Goal: Task Accomplishment & Management: Complete application form

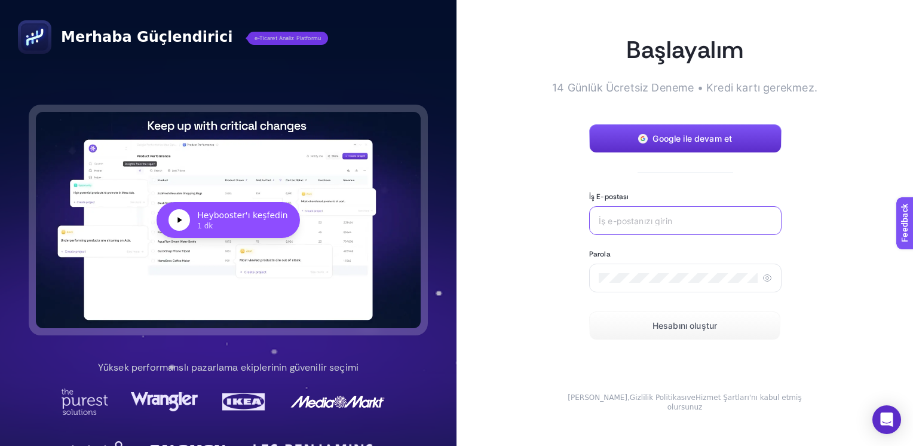
click at [630, 224] on input "İş E-postası" at bounding box center [685, 221] width 173 height 10
type input "[EMAIL_ADDRESS][DOMAIN_NAME]"
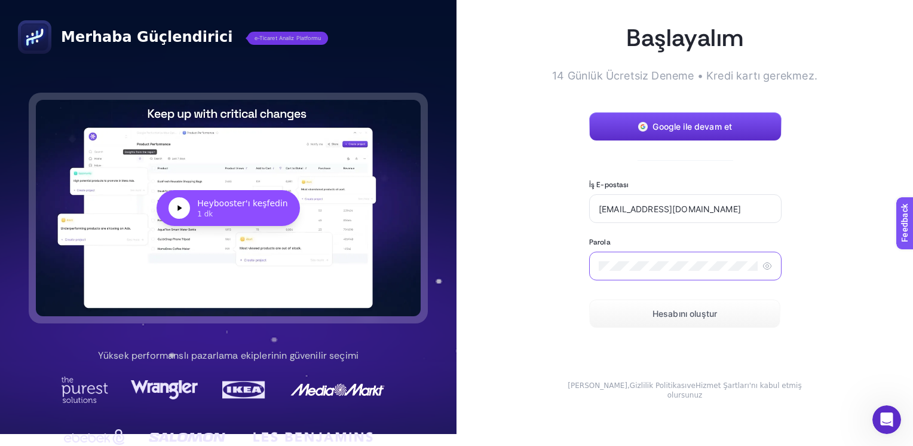
scroll to position [16, 0]
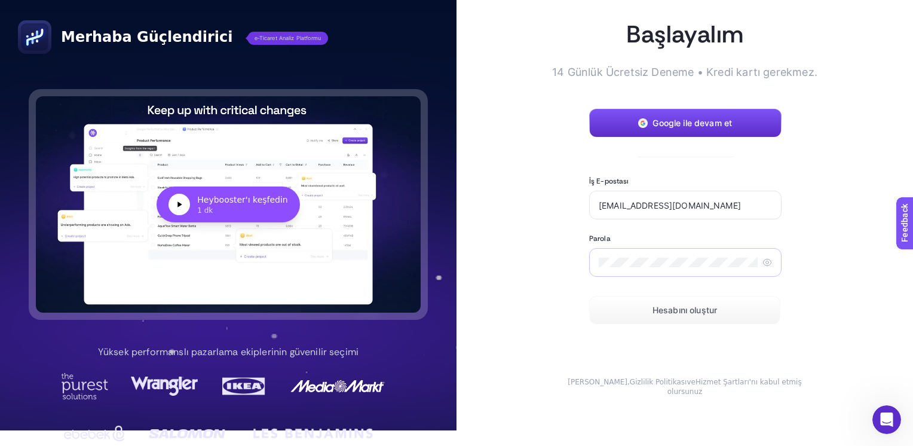
click at [677, 277] on div at bounding box center [685, 262] width 192 height 29
click at [671, 274] on div at bounding box center [685, 262] width 192 height 29
click at [671, 272] on div at bounding box center [685, 262] width 192 height 29
click at [589, 263] on div at bounding box center [685, 262] width 192 height 29
click at [688, 315] on span "Hesabını oluştur" at bounding box center [684, 310] width 65 height 10
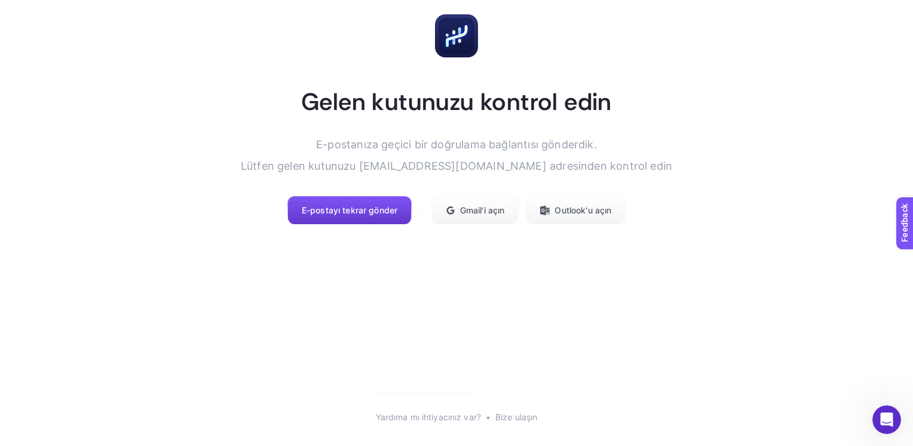
click at [346, 216] on button "E-postayı tekrar gönder" at bounding box center [349, 210] width 125 height 29
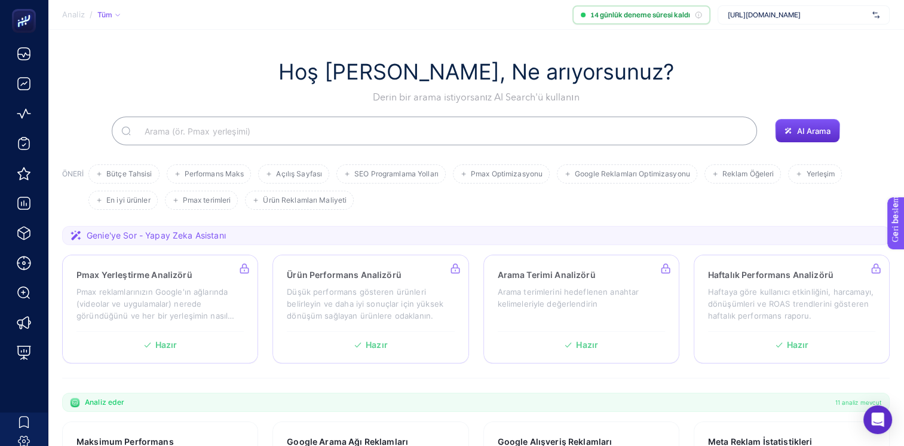
click at [751, 14] on span "[URL][DOMAIN_NAME]" at bounding box center [798, 15] width 140 height 10
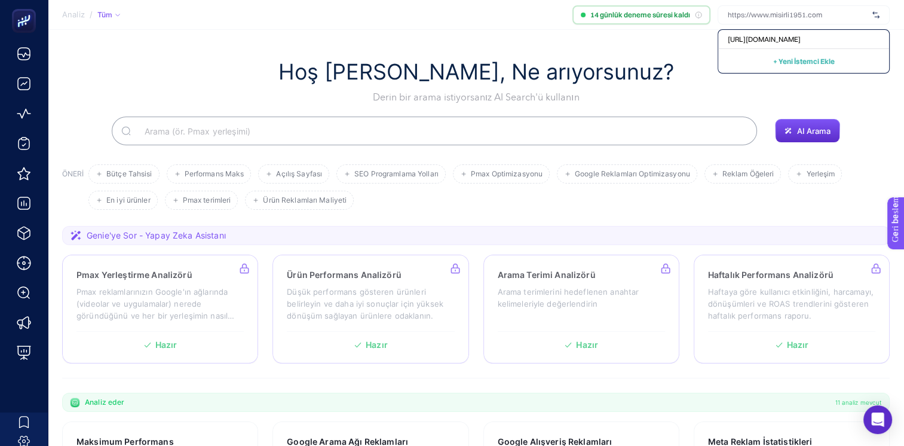
click at [205, 47] on section "Hoş Geldiniz Hiçbiri, Ne arıyorsunuz? Derin bir arama istiyorsanız AI Search'ü …" at bounding box center [476, 410] width 856 height 760
